Goal: Find specific page/section: Find specific page/section

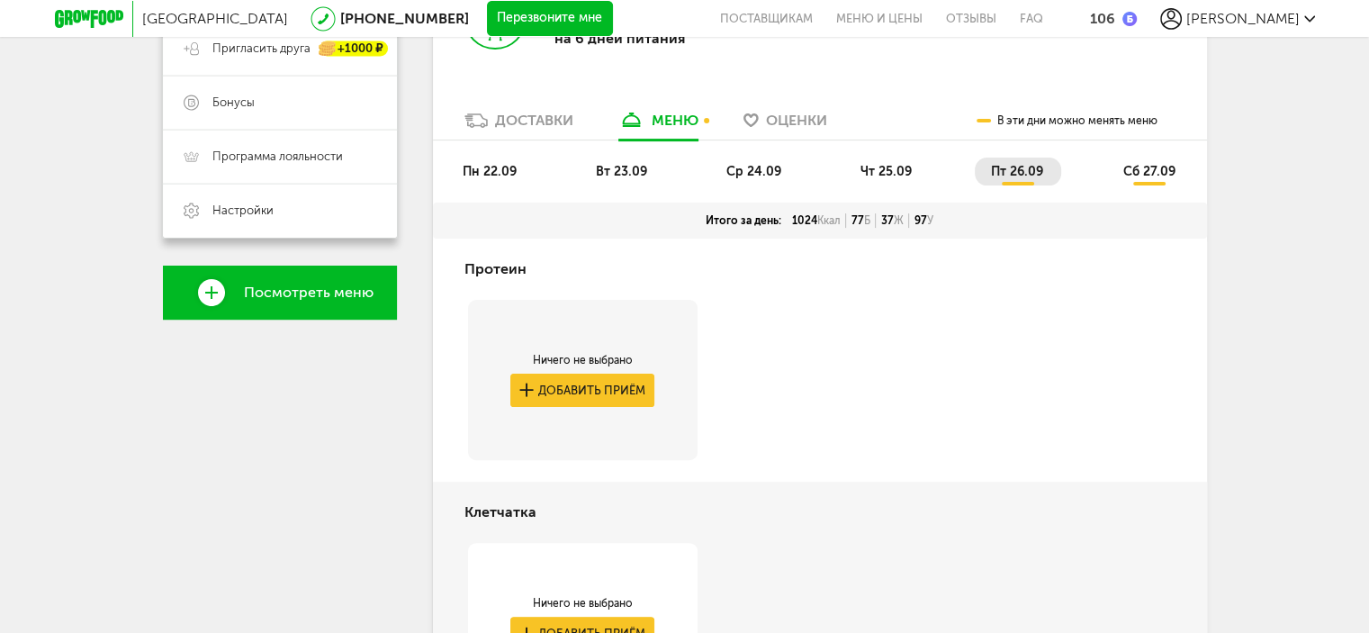
click at [789, 122] on span "Оценки" at bounding box center [796, 120] width 61 height 17
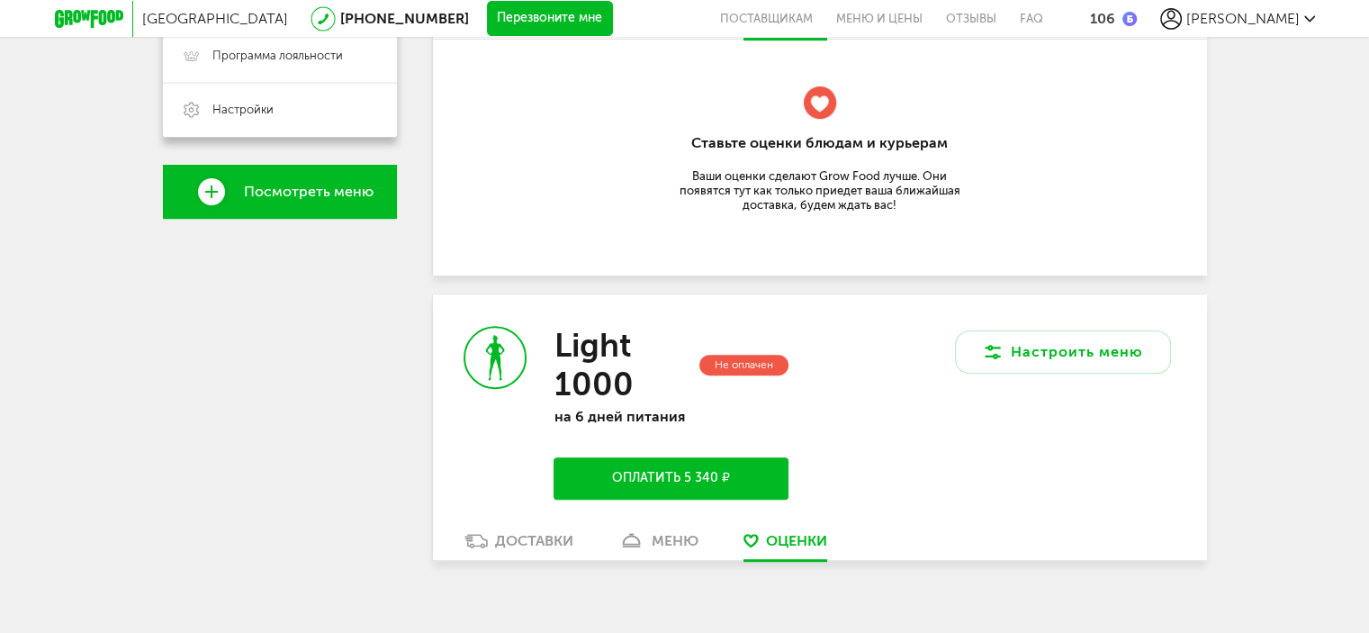
scroll to position [533, 0]
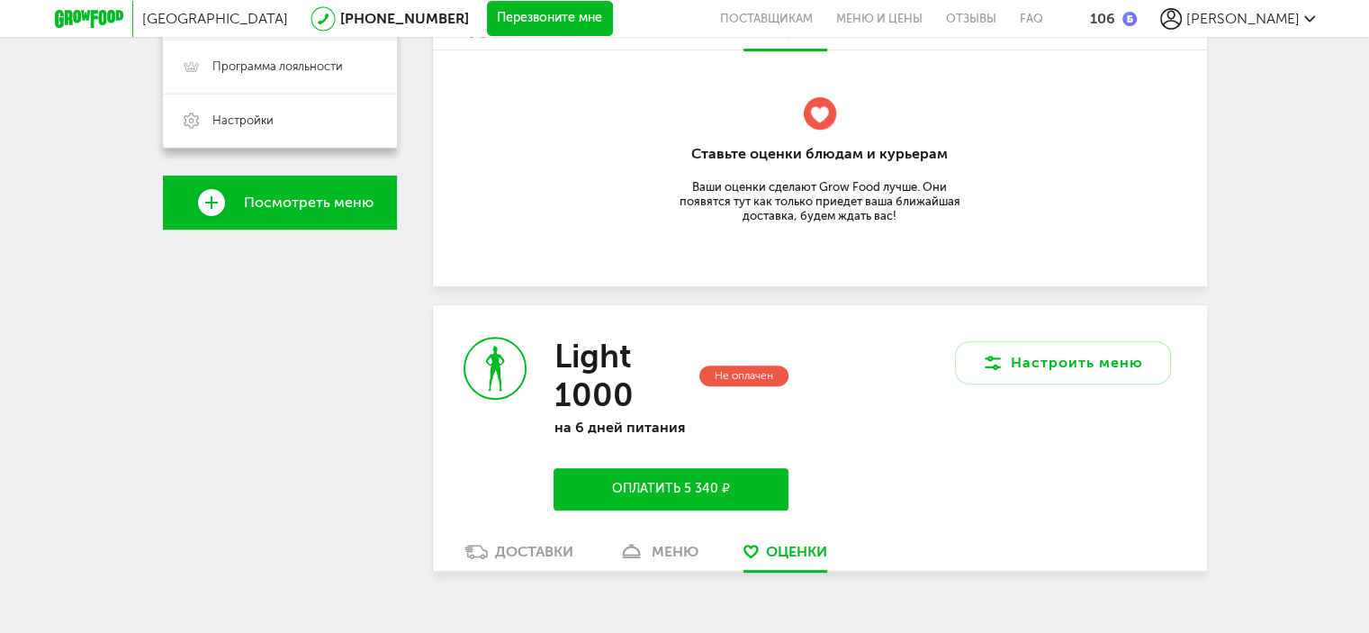
click at [777, 550] on span "Оценки" at bounding box center [796, 551] width 61 height 17
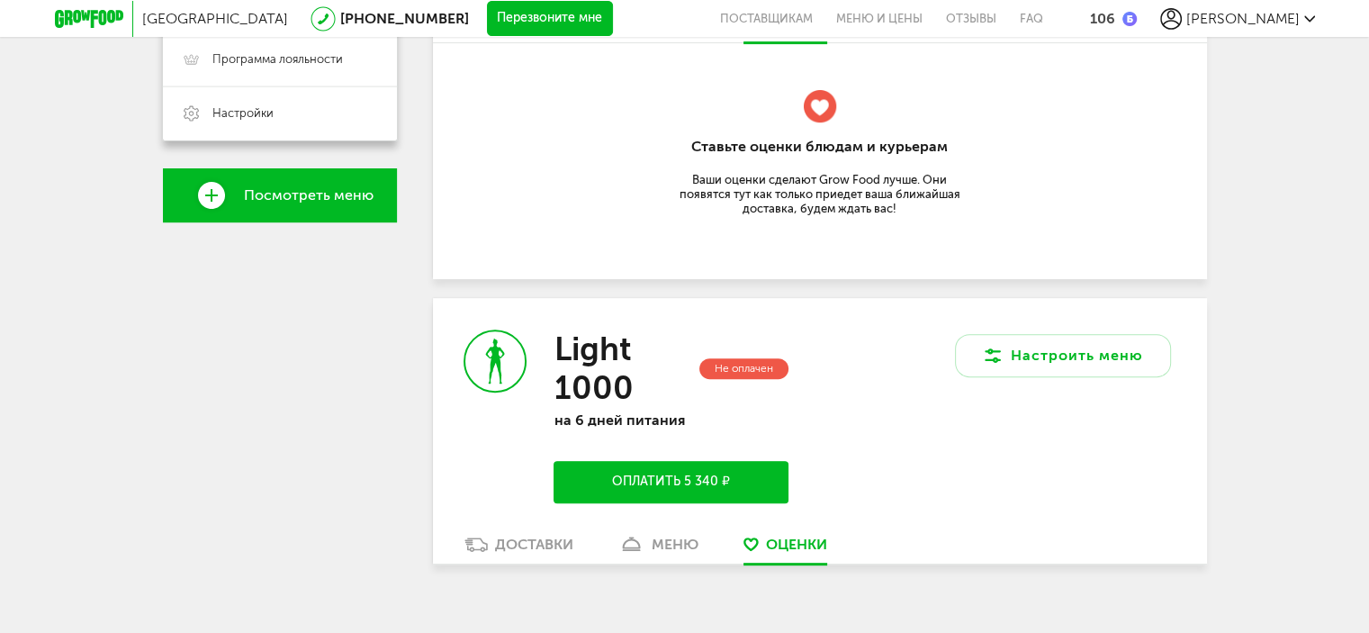
scroll to position [564, 0]
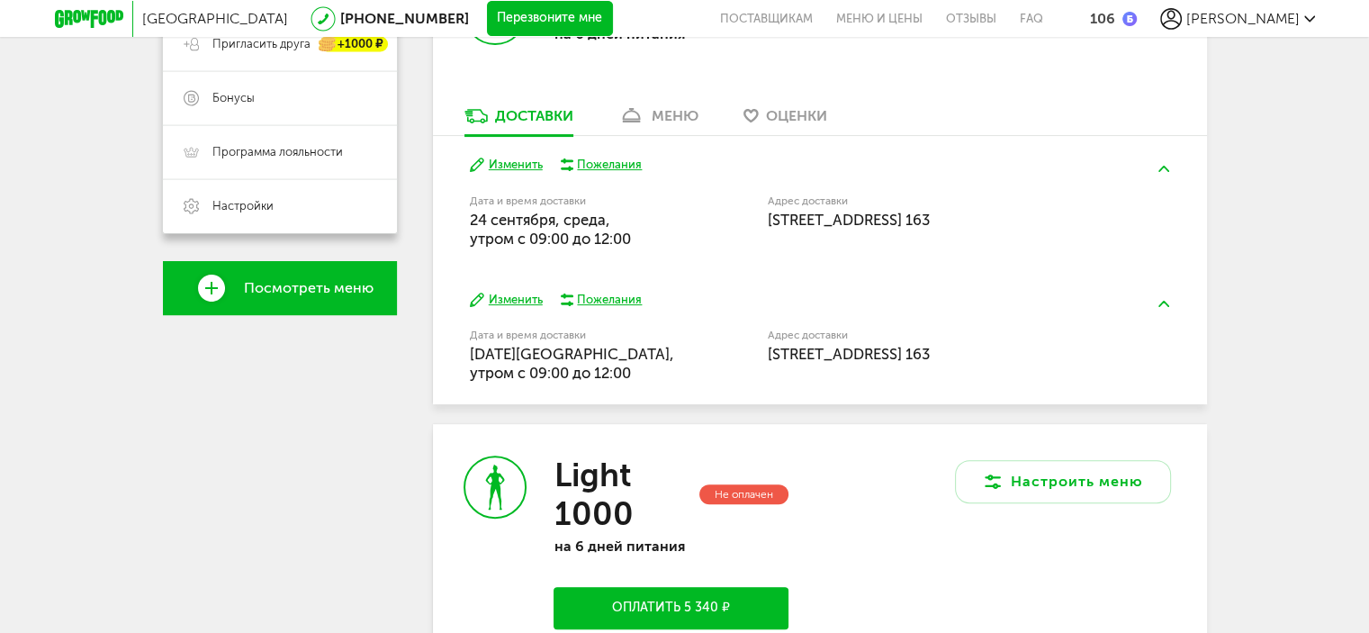
scroll to position [385, 0]
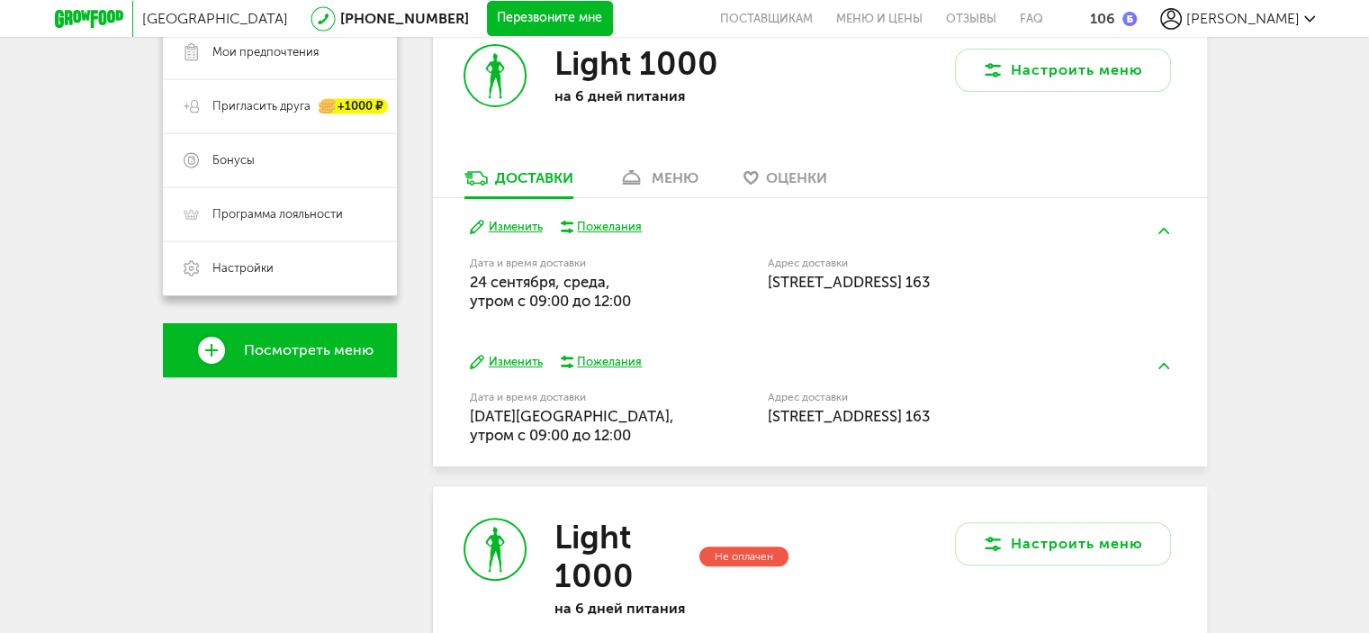
click at [791, 181] on span "Оценки" at bounding box center [796, 177] width 61 height 17
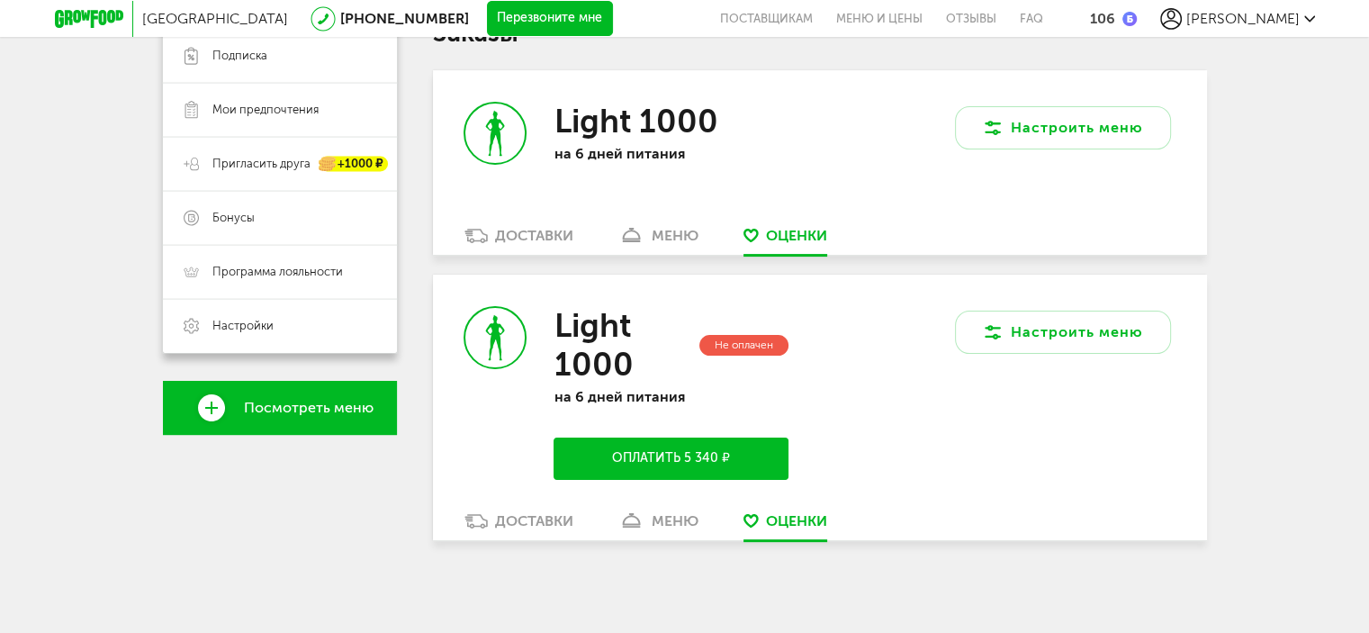
click at [487, 215] on div "Light 1000 на 6 дней питания" at bounding box center [626, 148] width 387 height 156
